Goal: Navigation & Orientation: Understand site structure

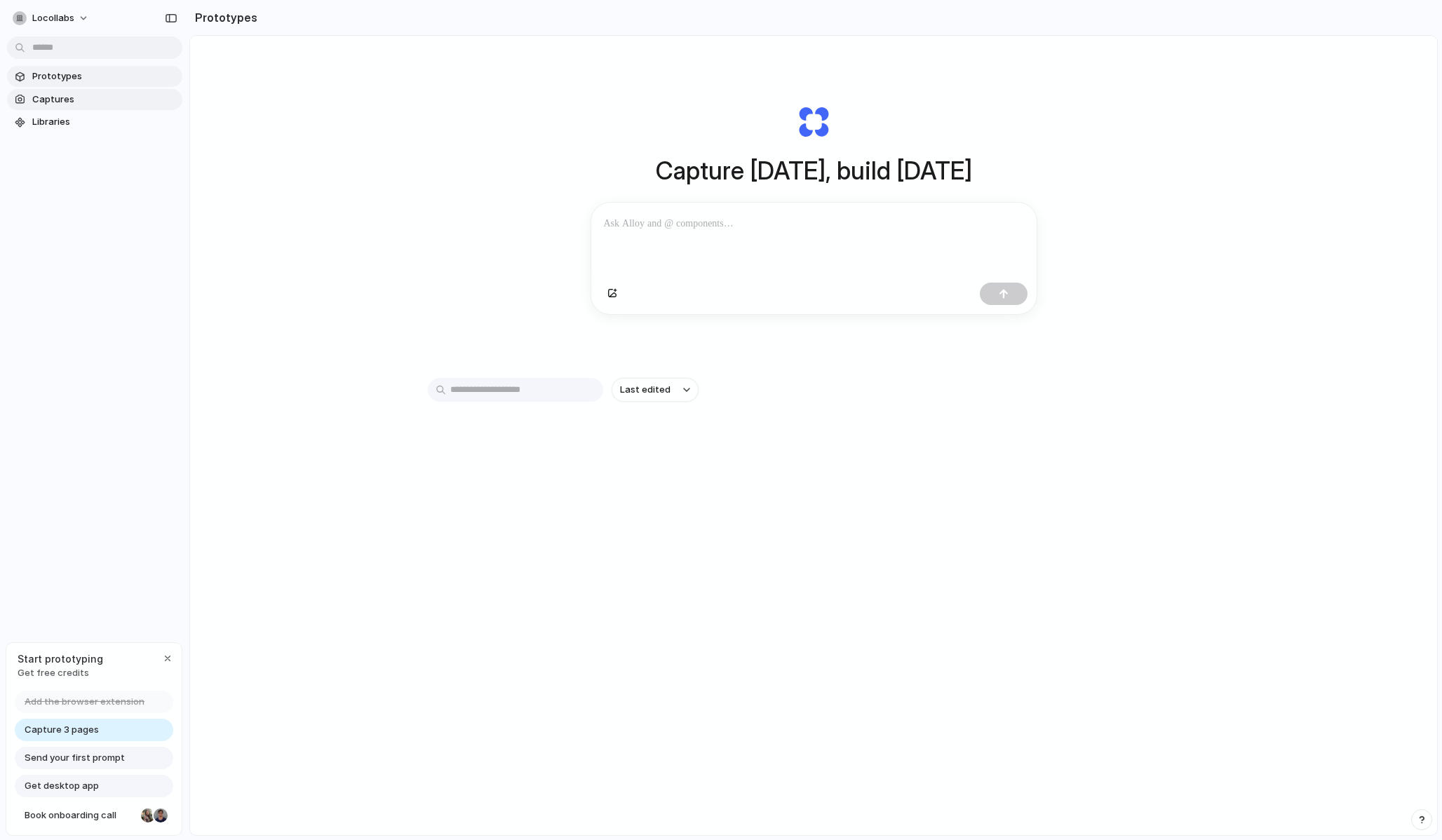
click at [82, 101] on span "Captures" at bounding box center [105, 99] width 144 height 14
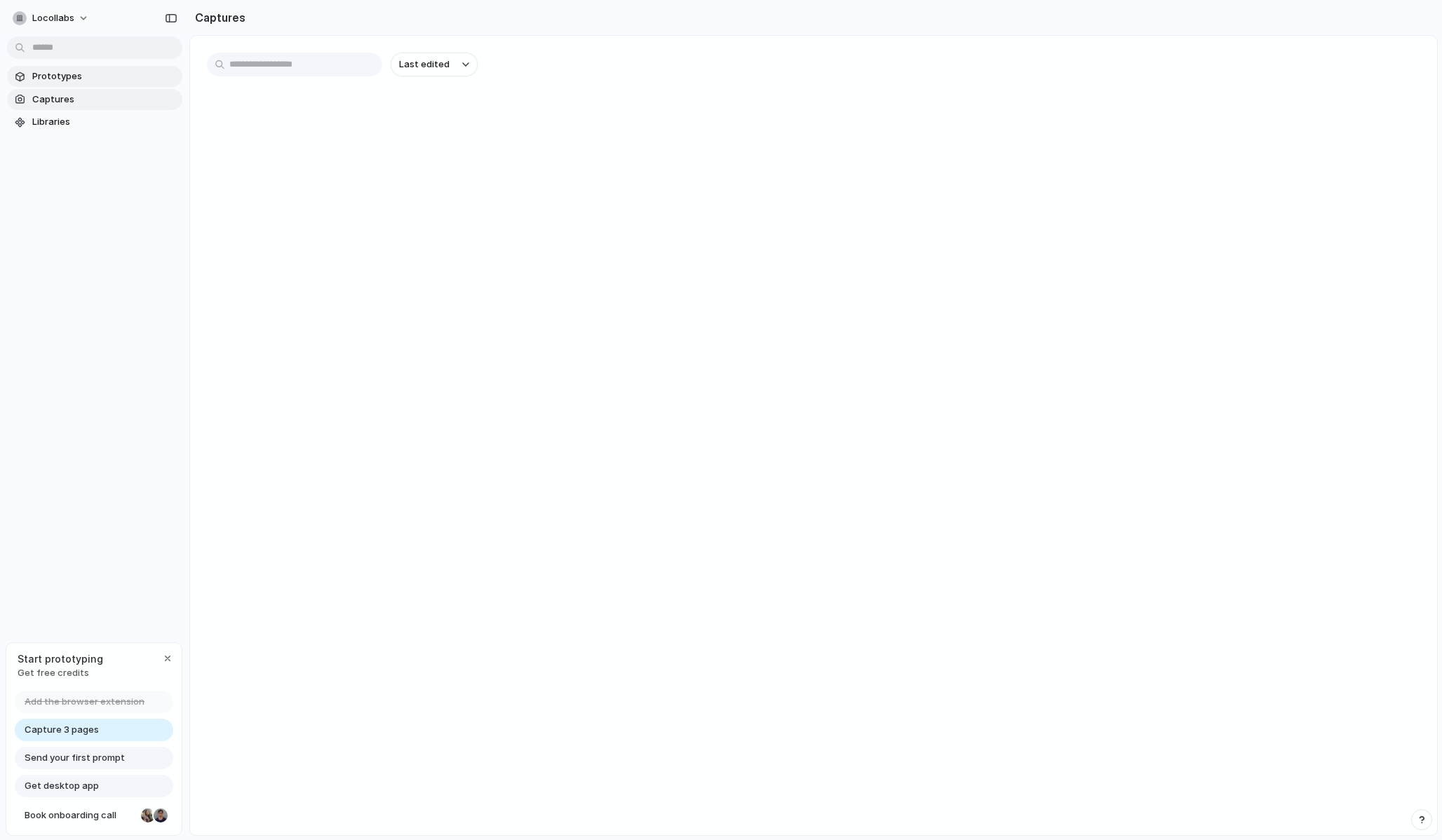
click at [91, 73] on span "Prototypes" at bounding box center [105, 77] width 144 height 14
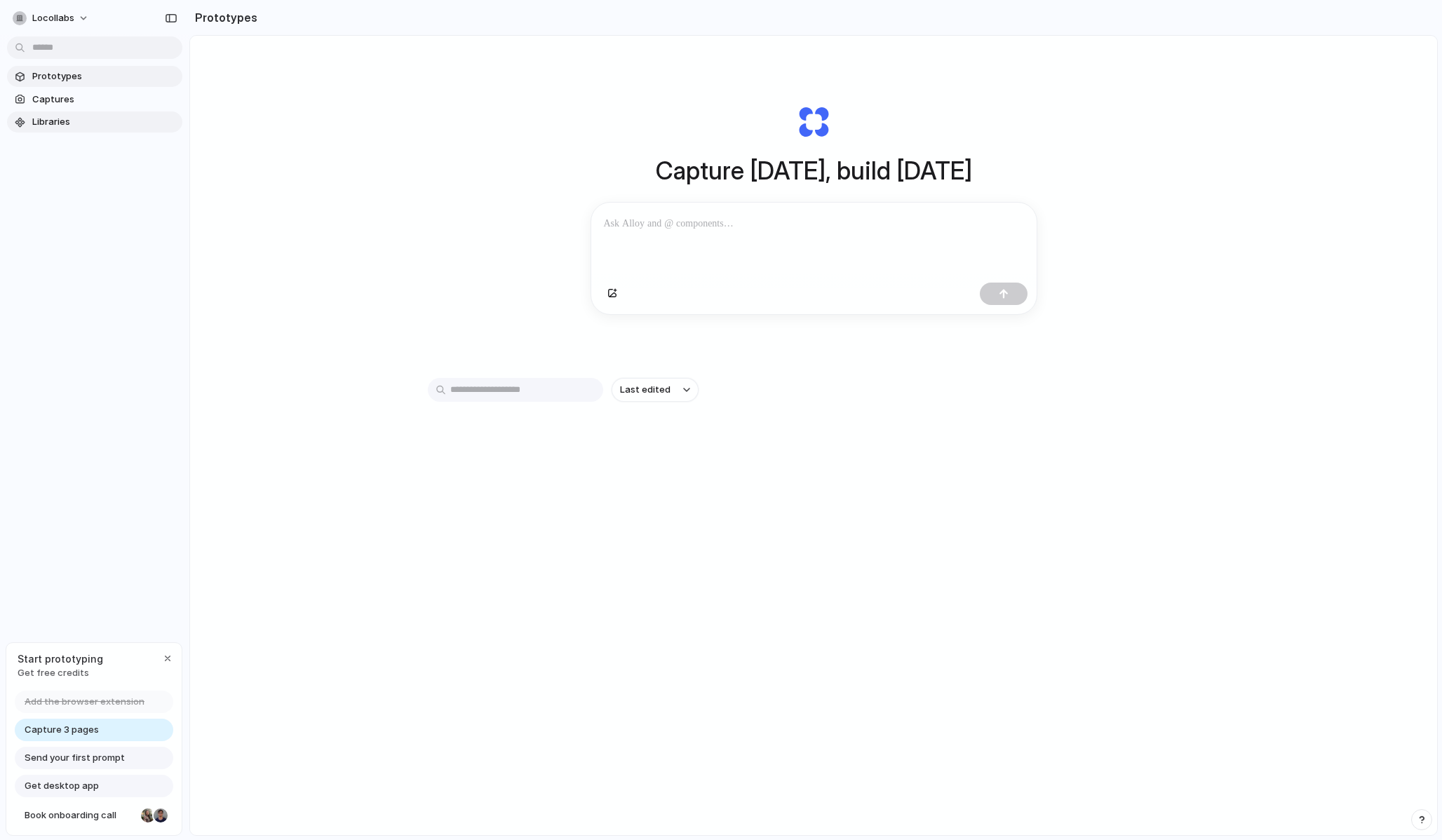
click at [89, 120] on span "Libraries" at bounding box center [105, 122] width 144 height 14
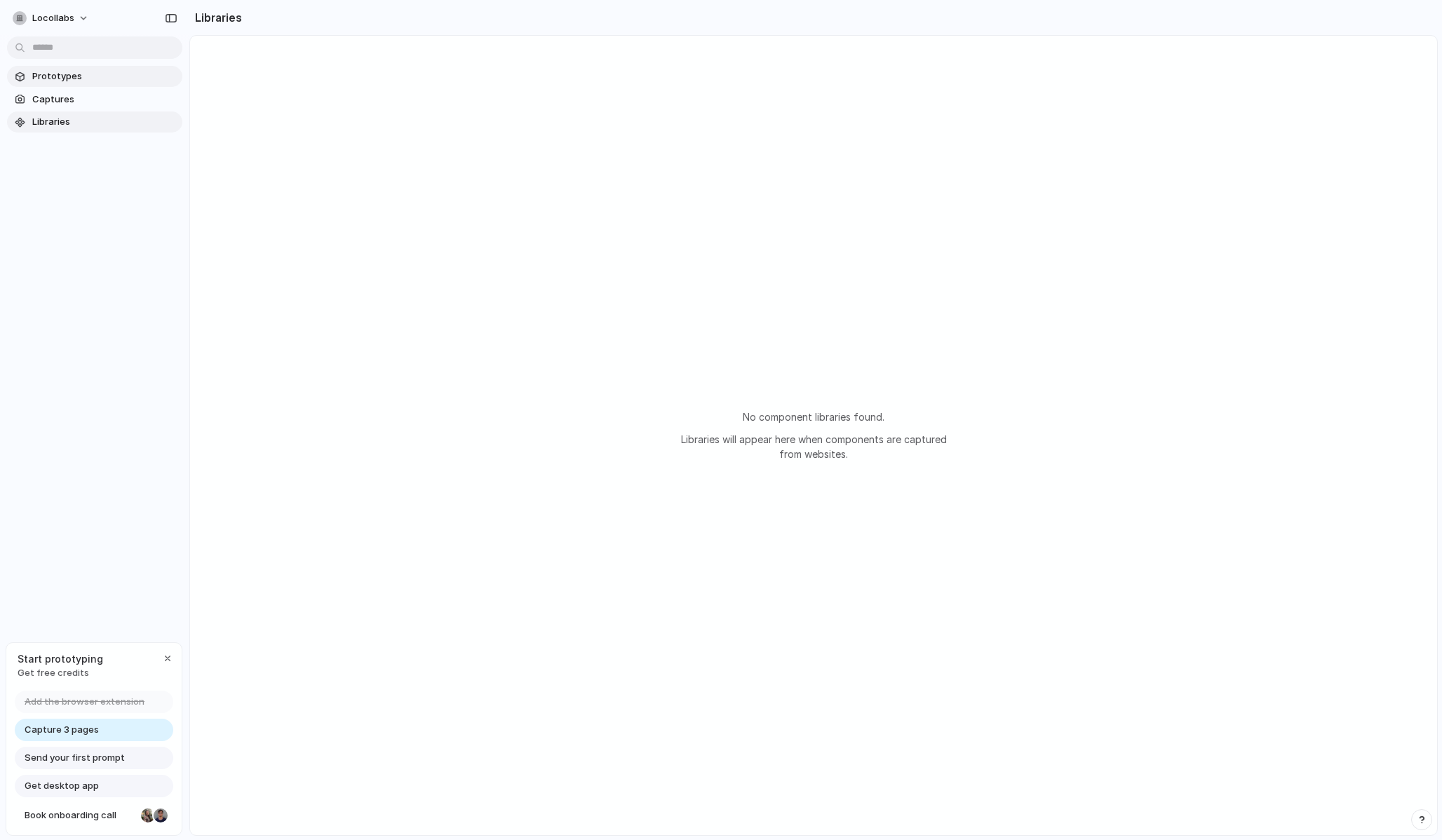
click at [109, 78] on span "Prototypes" at bounding box center [105, 77] width 144 height 14
